Goal: Find specific page/section: Find specific page/section

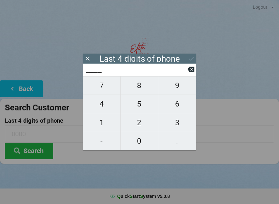
click at [144, 139] on span "0" at bounding box center [139, 141] width 37 height 14
type input "0___"
click at [98, 106] on span "4" at bounding box center [101, 104] width 37 height 14
type input "04__"
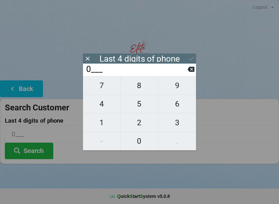
type input "04__"
click at [103, 85] on span "7" at bounding box center [101, 86] width 37 height 14
type input "047_"
click at [177, 105] on span "6" at bounding box center [177, 104] width 38 height 14
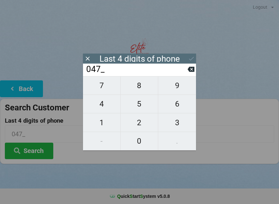
type input "0476"
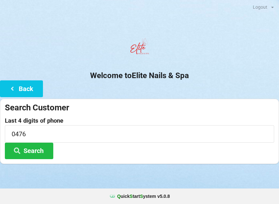
click at [167, 167] on div at bounding box center [139, 172] width 279 height 16
click at [38, 151] on button "Search" at bounding box center [29, 151] width 48 height 16
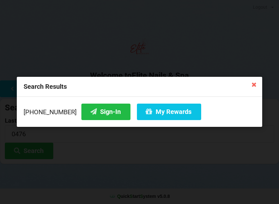
click at [215, 12] on div "Search Results" at bounding box center [225, 13] width 20 height 2
click at [86, 108] on button "Sign-In" at bounding box center [105, 112] width 49 height 16
